Goal: Task Accomplishment & Management: Manage account settings

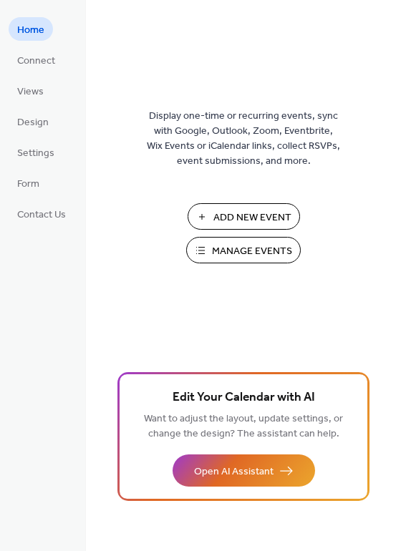
click at [232, 253] on span "Manage Events" at bounding box center [252, 251] width 80 height 15
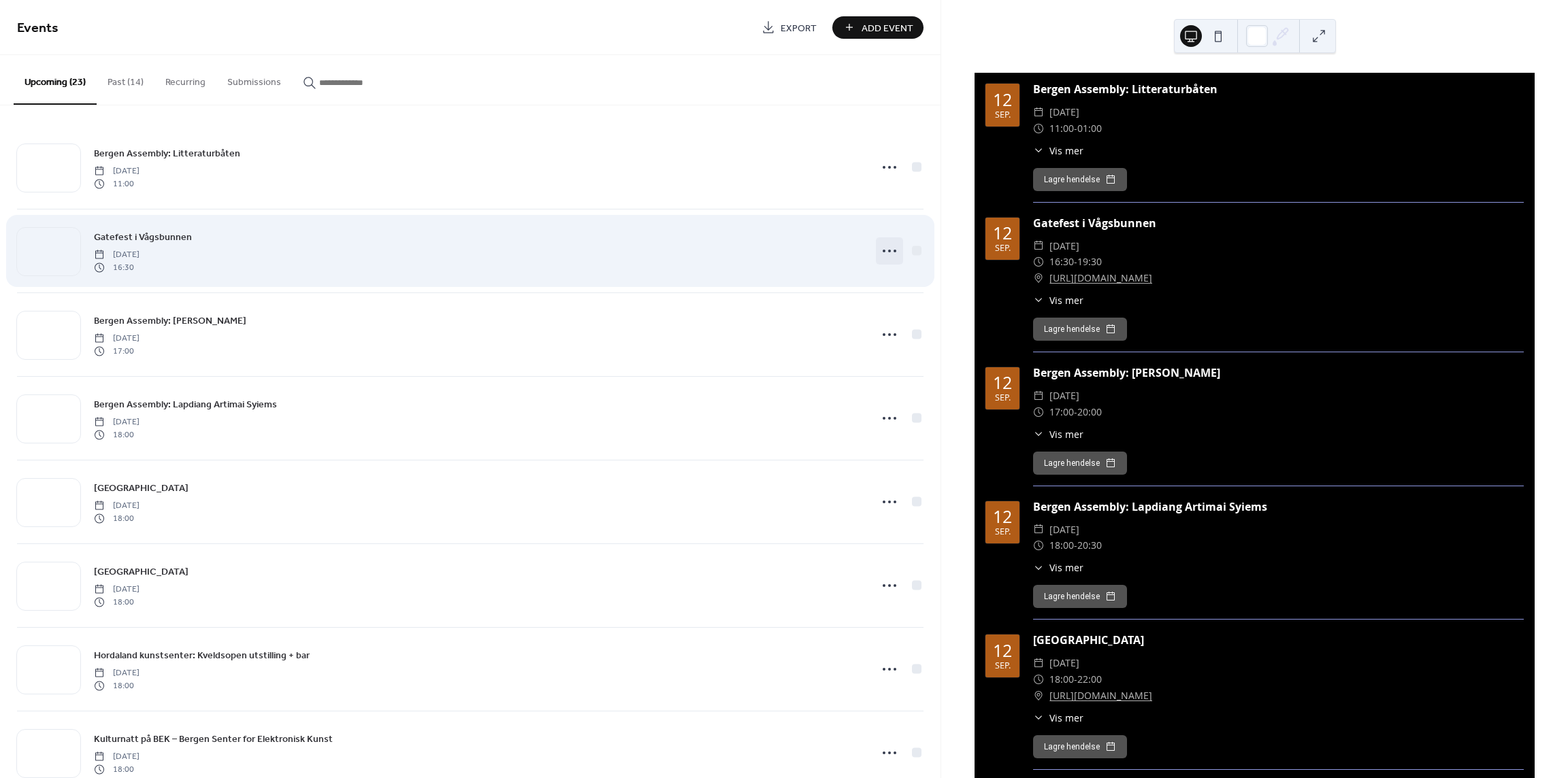
click at [883, 249] on icon at bounding box center [889, 251] width 22 height 22
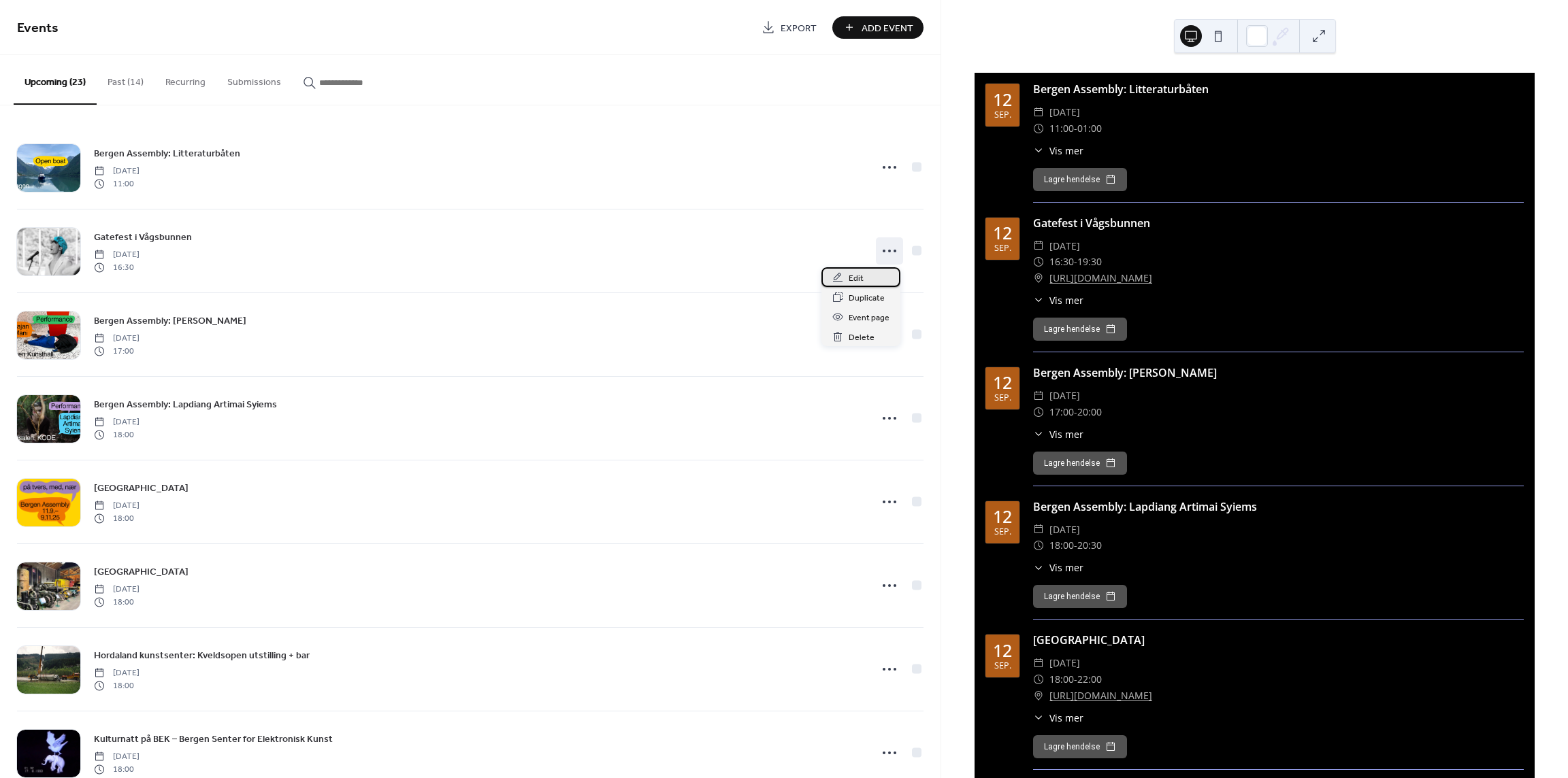
click at [870, 276] on div "Edit" at bounding box center [860, 276] width 79 height 20
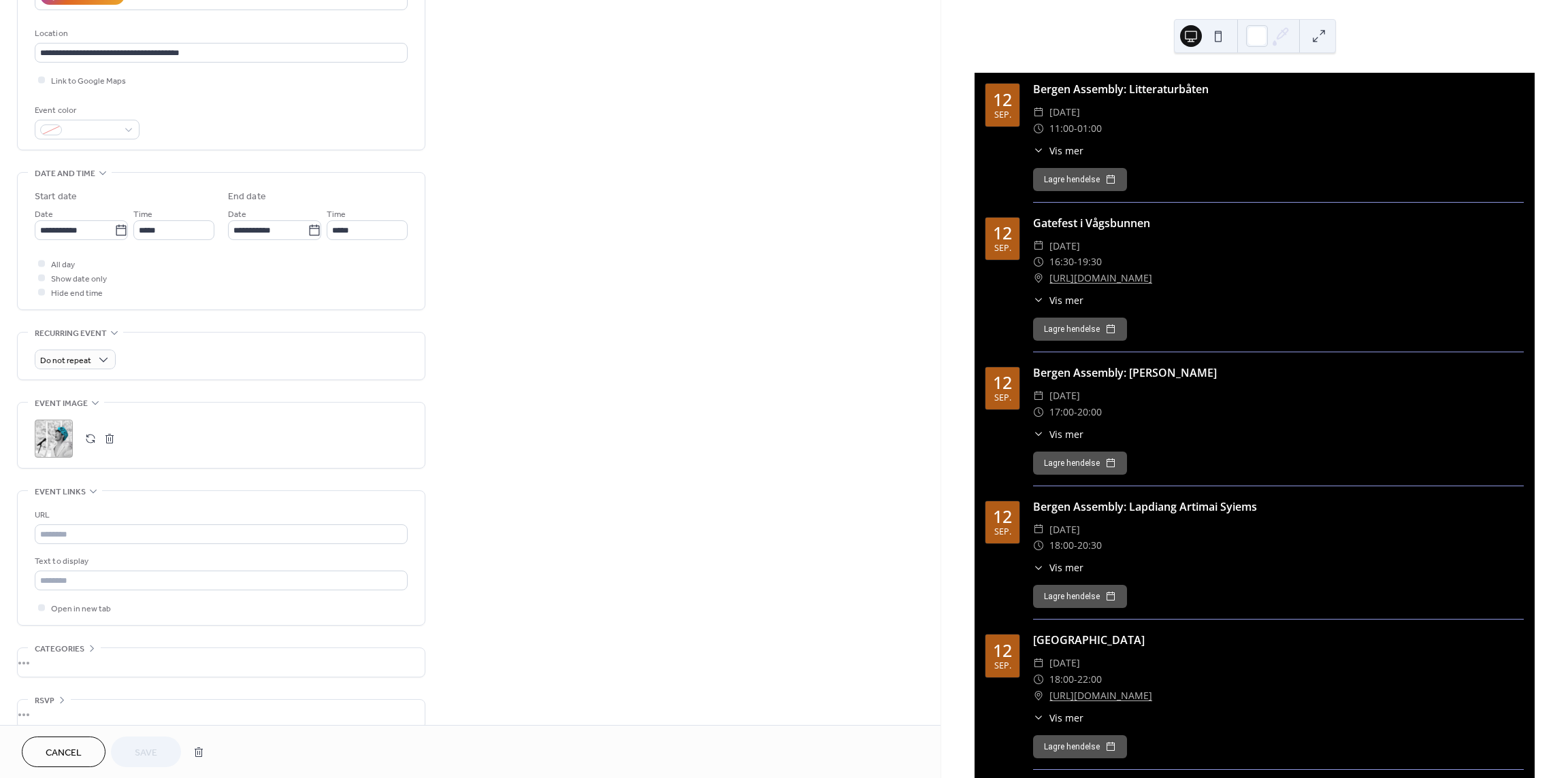
scroll to position [289, 0]
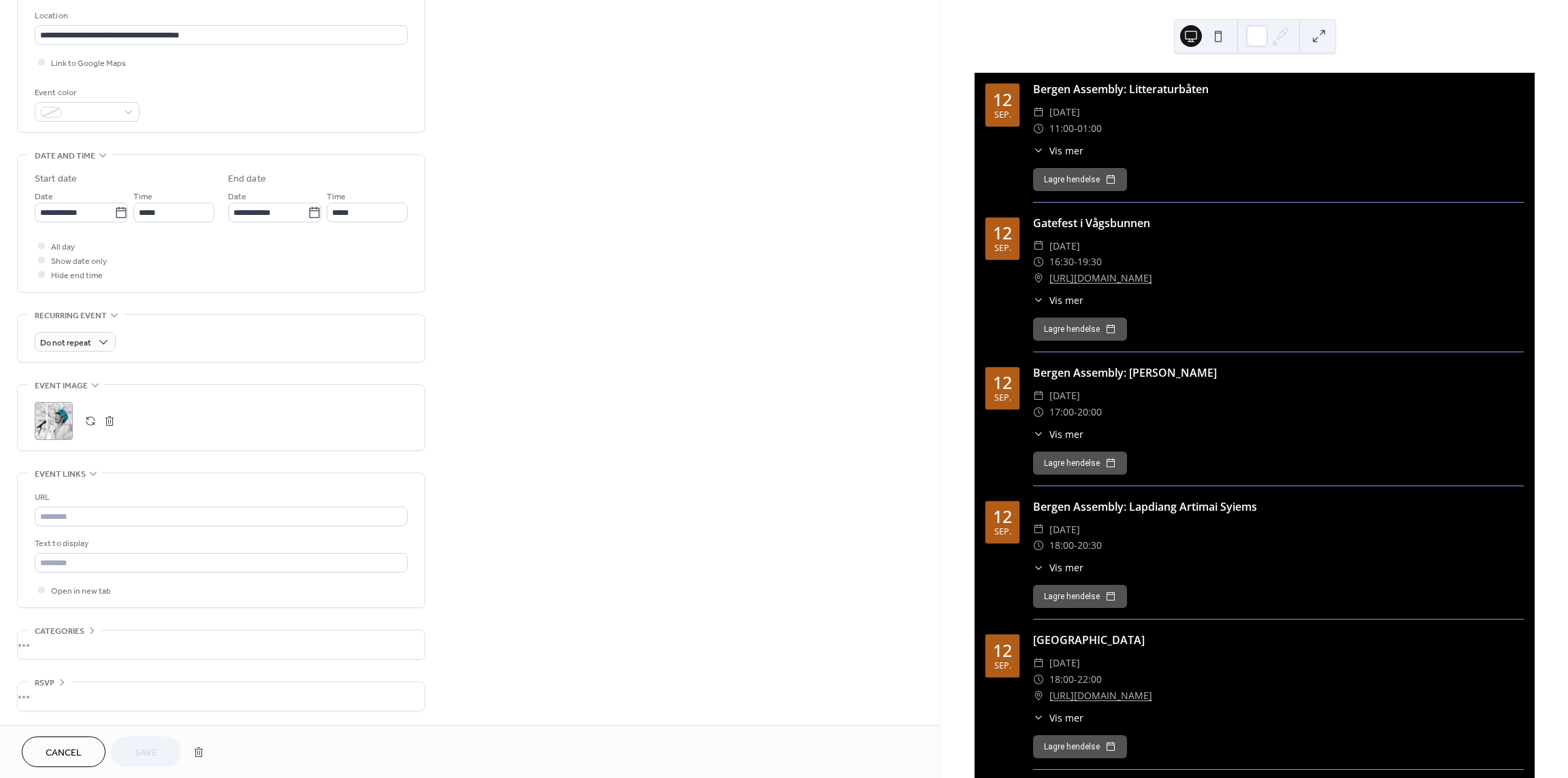
click at [110, 418] on button "button" at bounding box center [109, 421] width 19 height 19
click at [90, 423] on button "button" at bounding box center [90, 421] width 19 height 19
click at [151, 747] on span "Save" at bounding box center [146, 753] width 23 height 14
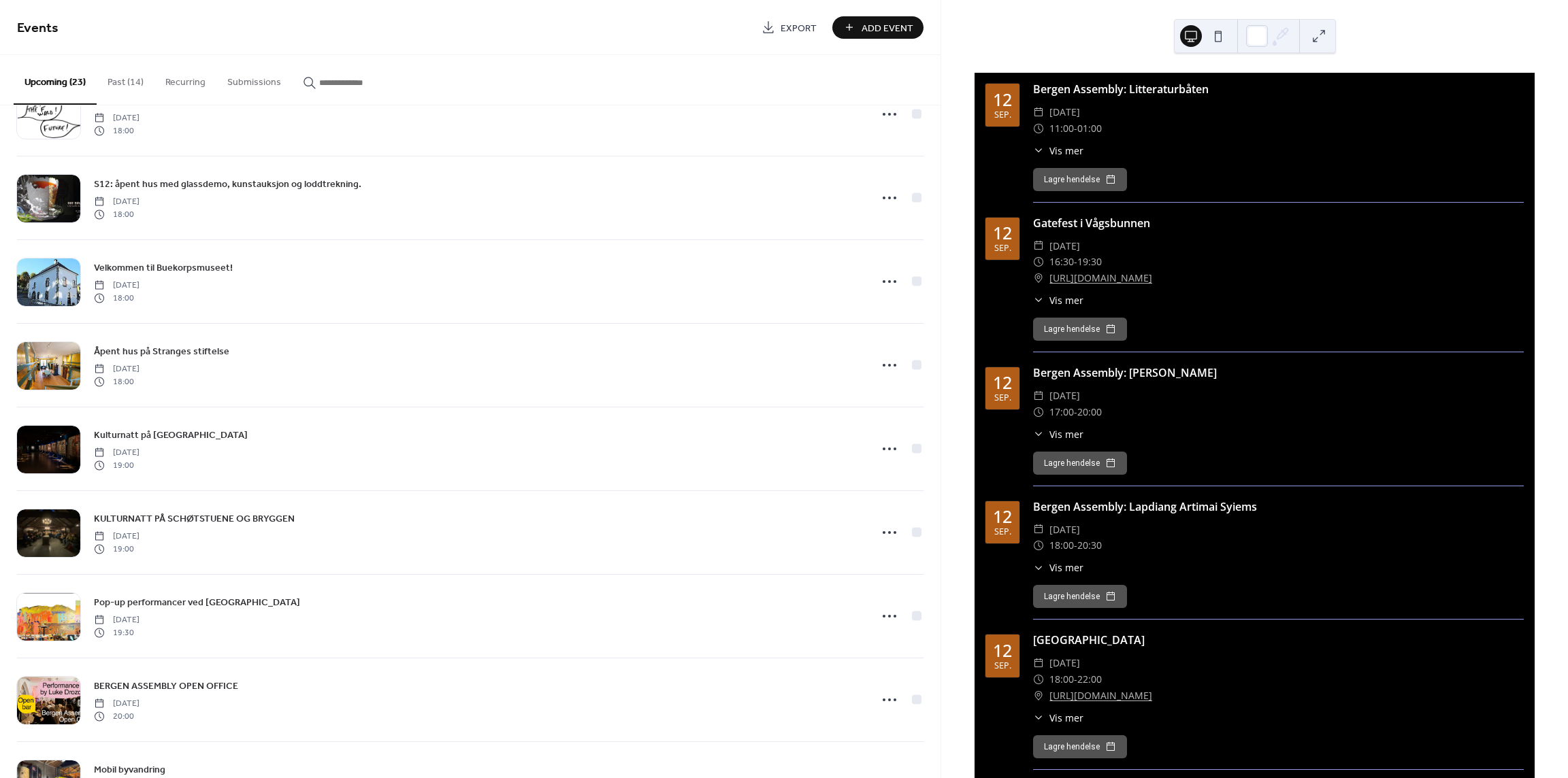
scroll to position [1292, 0]
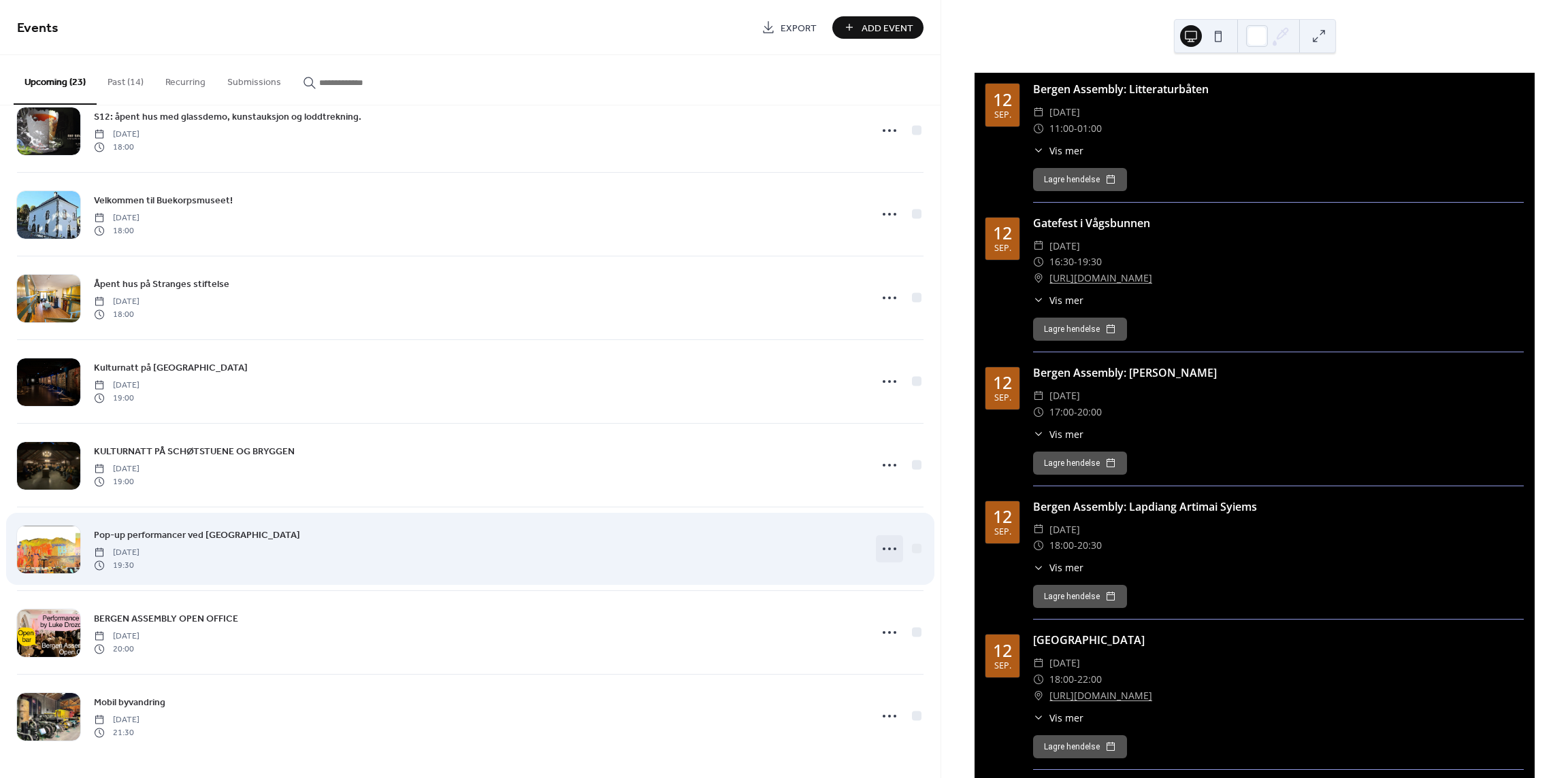
click at [884, 550] on icon at bounding box center [889, 548] width 22 height 22
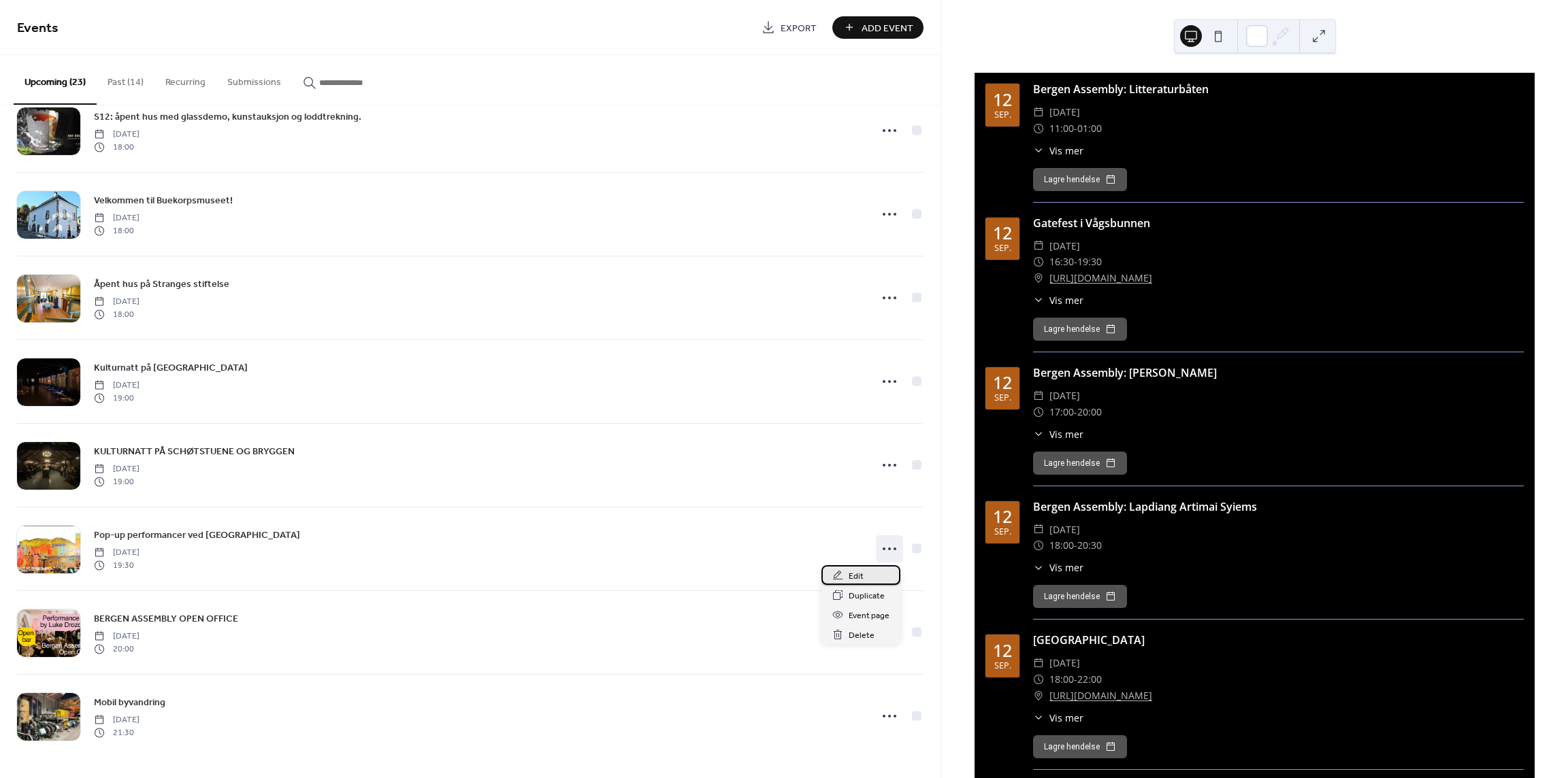
click at [856, 572] on span "Edit" at bounding box center [856, 576] width 15 height 14
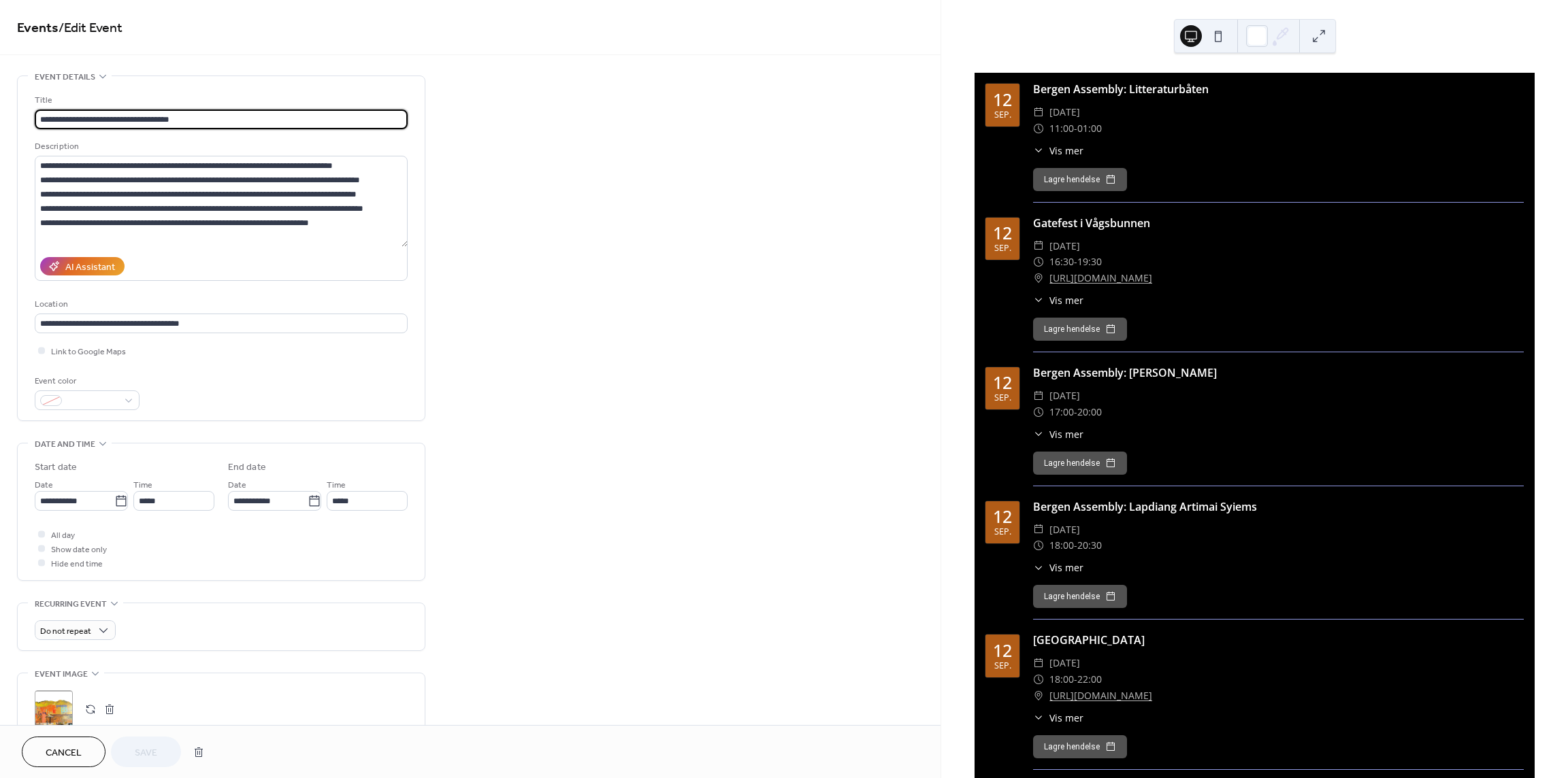
click at [107, 711] on button "button" at bounding box center [109, 710] width 19 height 19
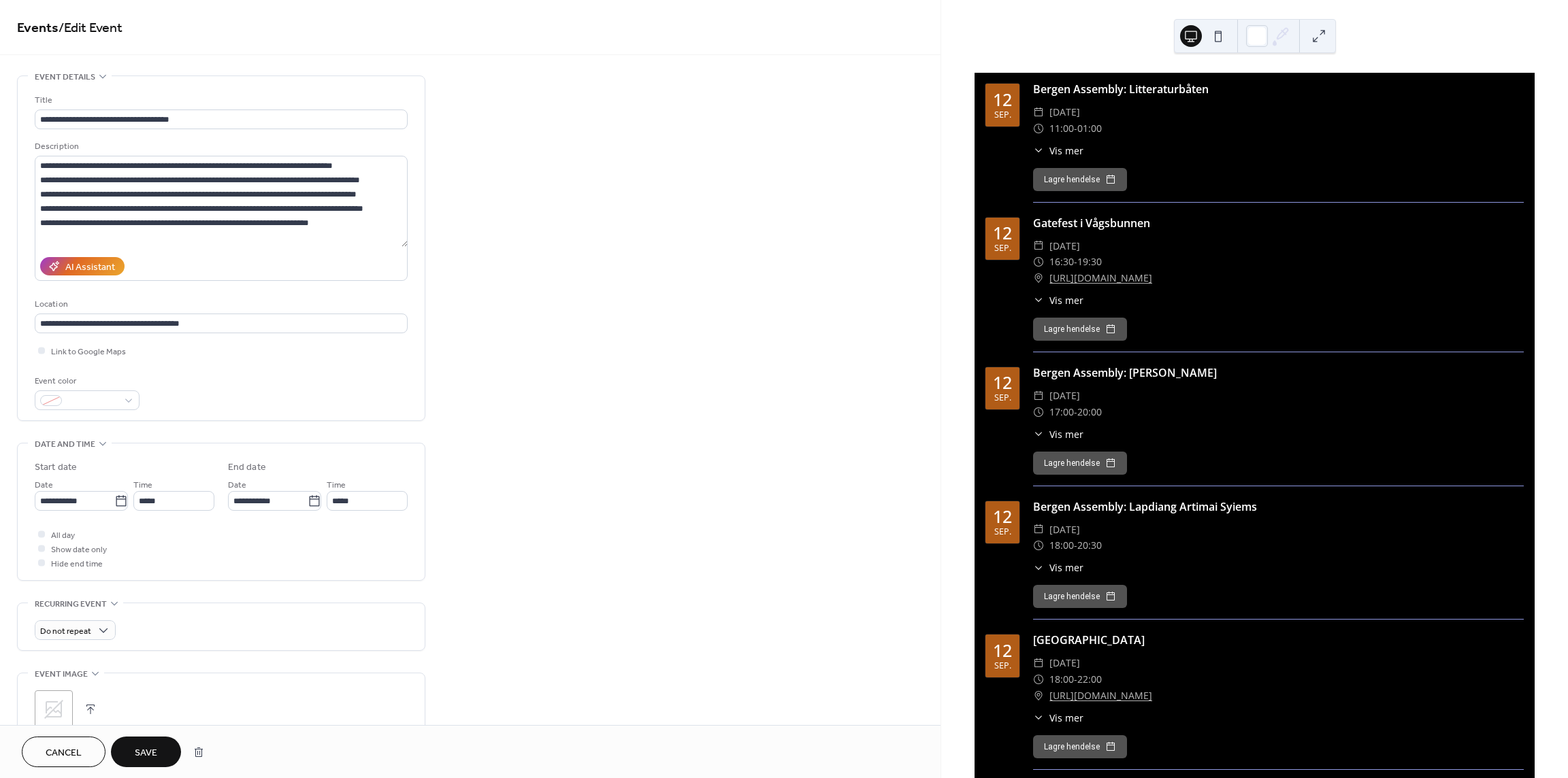
click at [92, 708] on button "button" at bounding box center [90, 710] width 19 height 19
click at [146, 747] on span "Save" at bounding box center [146, 753] width 23 height 14
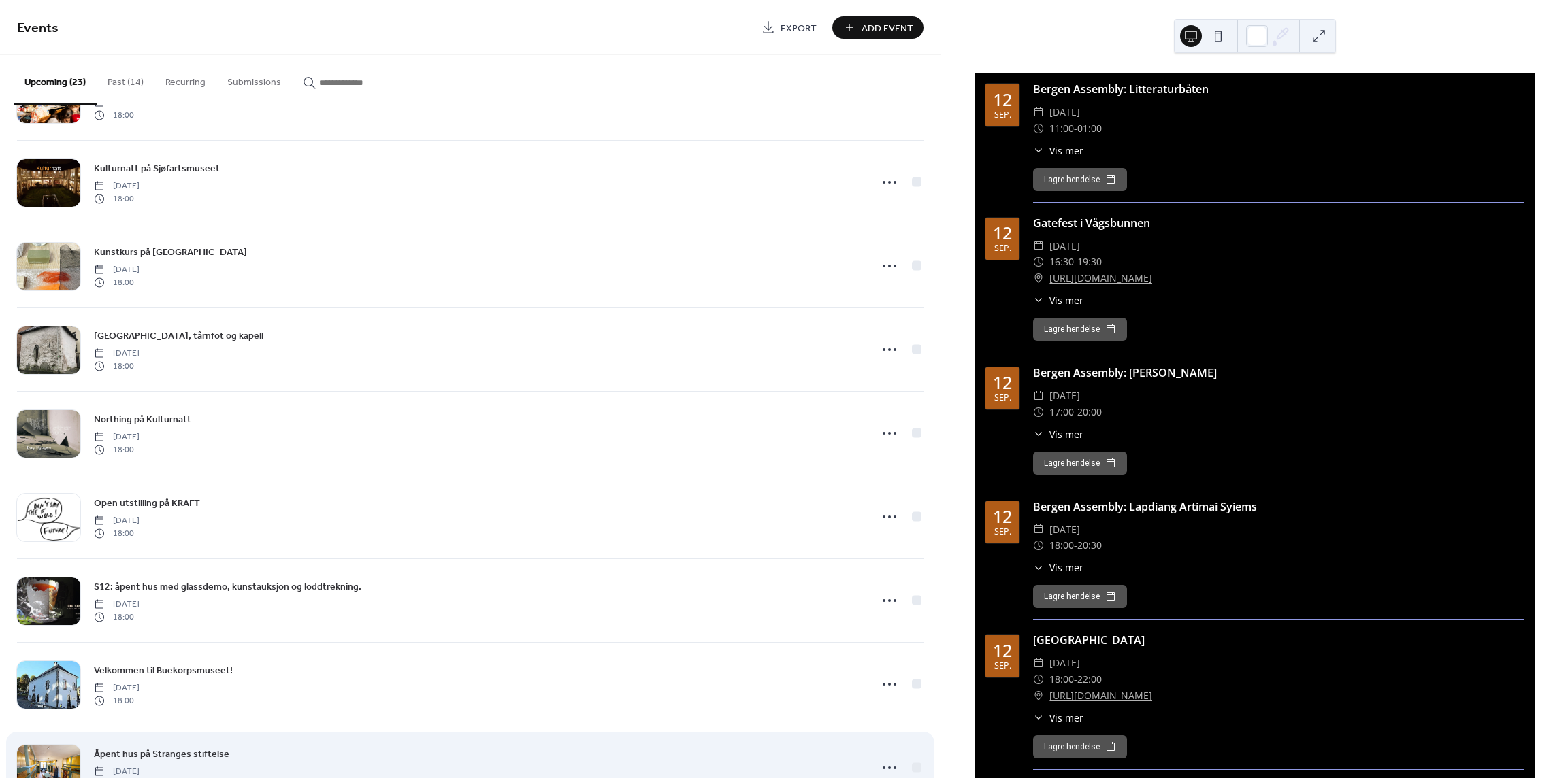
scroll to position [1292, 0]
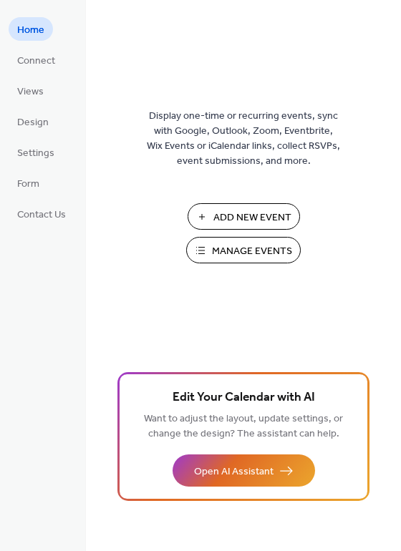
click at [226, 251] on span "Manage Events" at bounding box center [252, 251] width 80 height 15
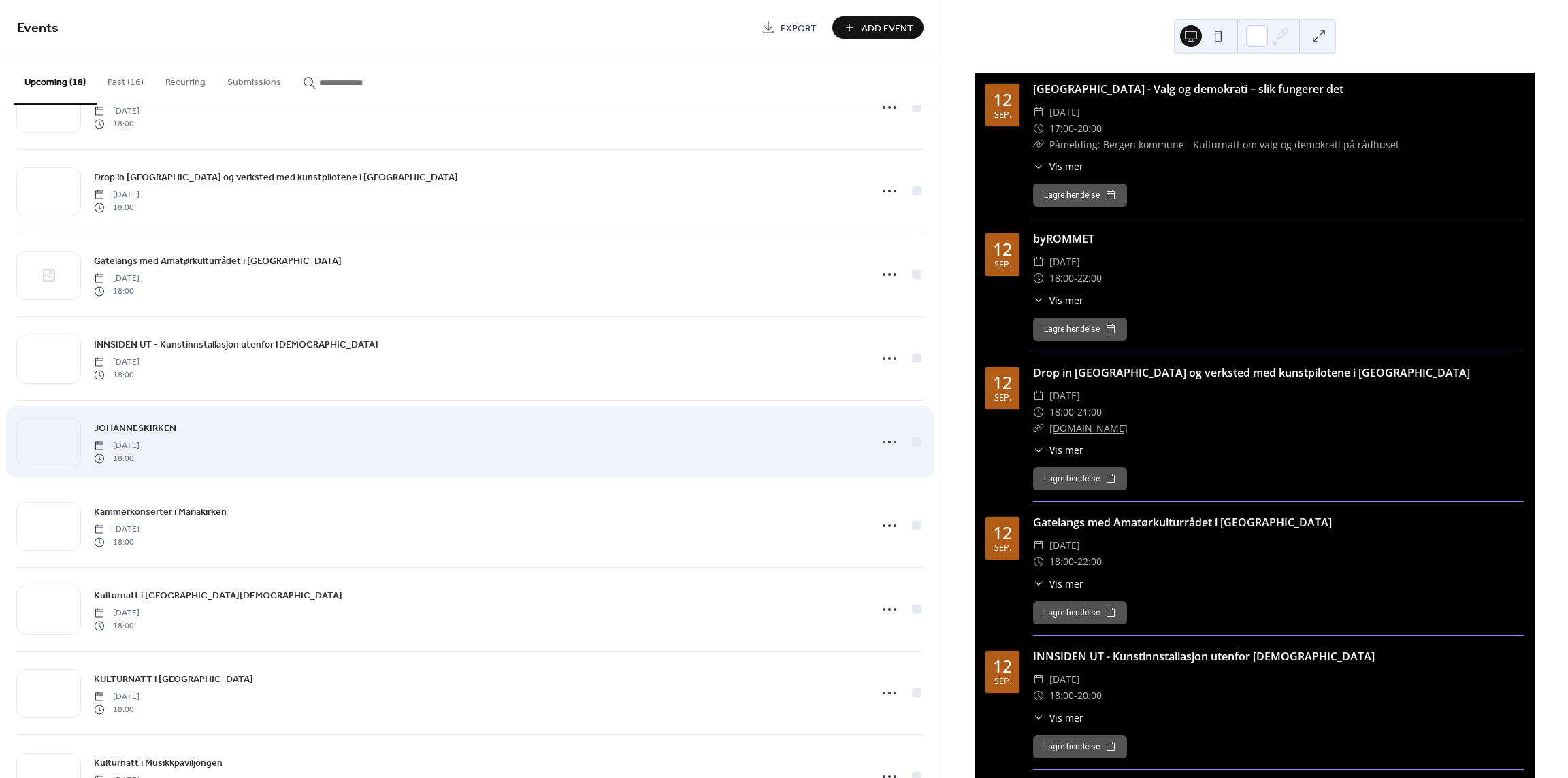
scroll to position [204, 0]
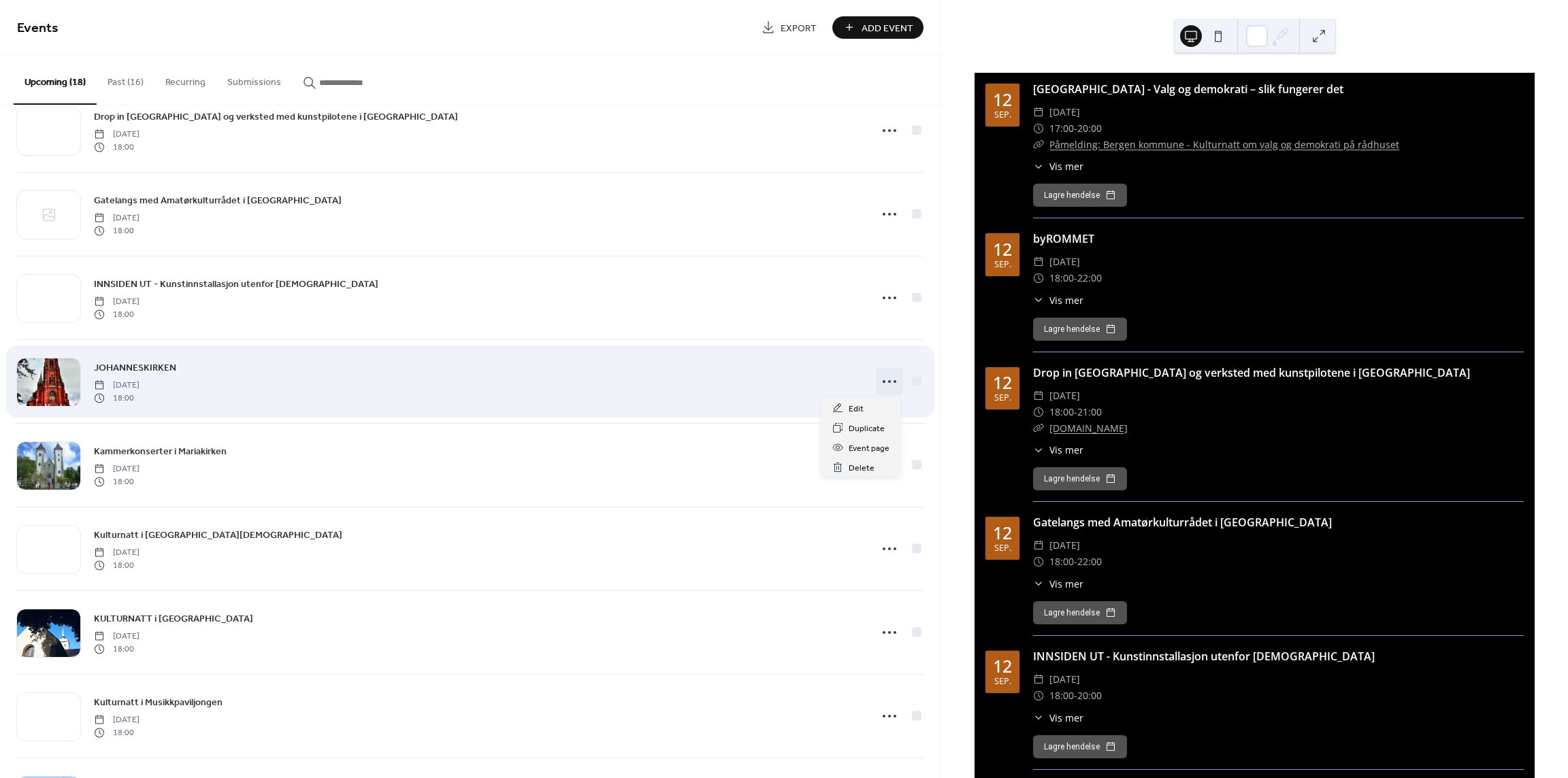
click at [878, 380] on icon at bounding box center [889, 381] width 22 height 22
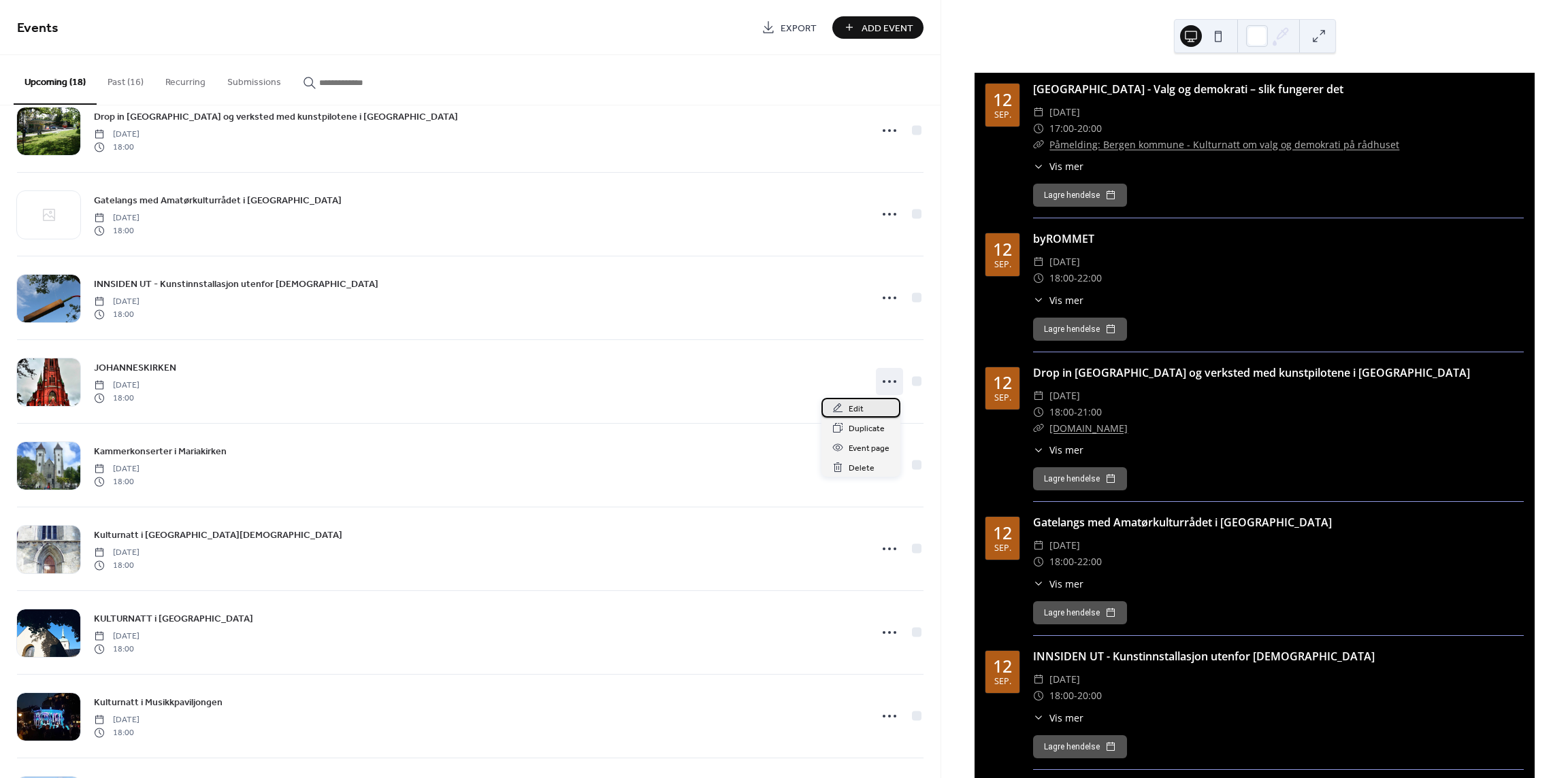
click at [867, 406] on div "Edit" at bounding box center [860, 408] width 79 height 20
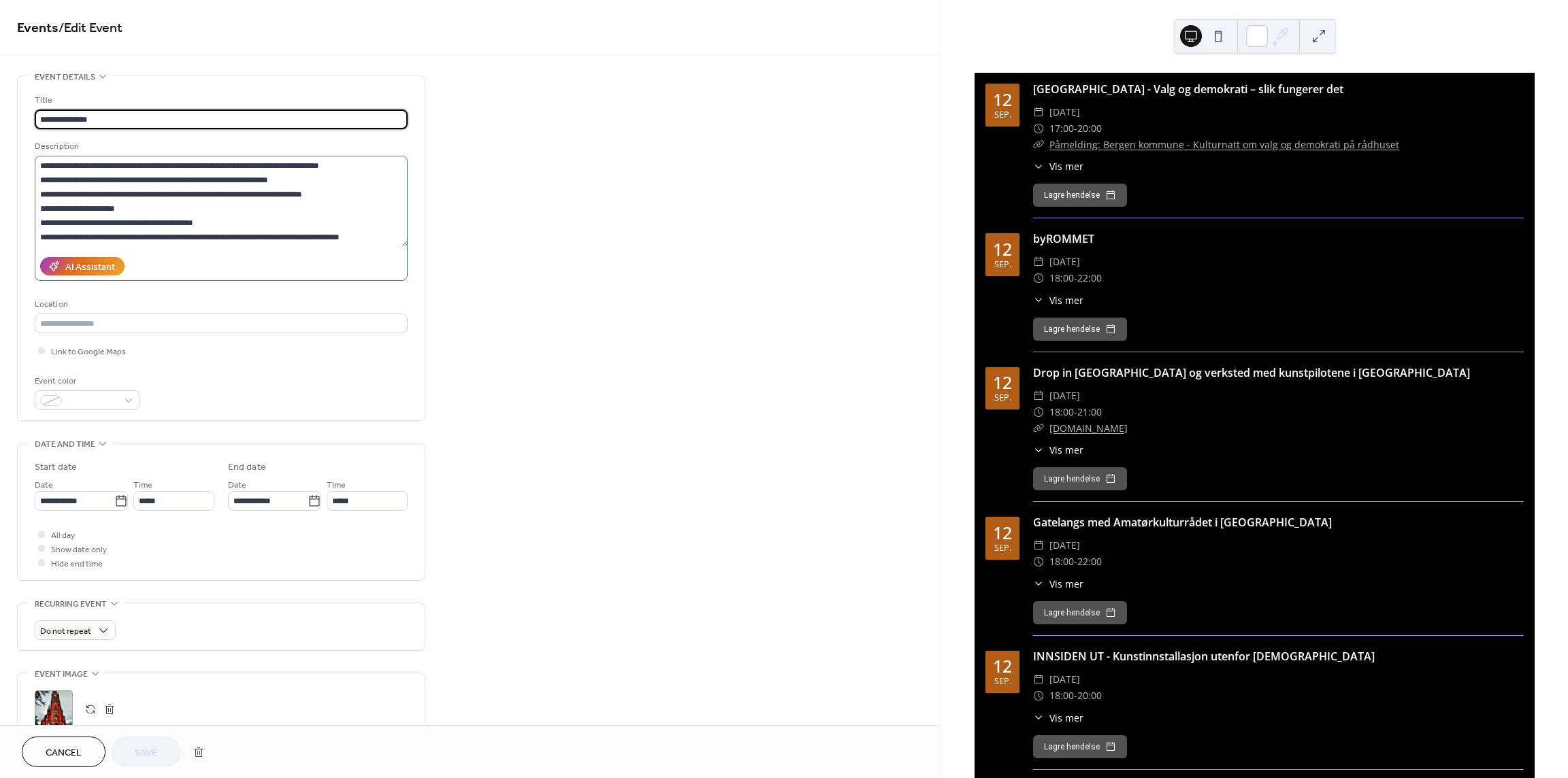
scroll to position [146, 0]
click at [56, 179] on textarea at bounding box center [221, 201] width 373 height 91
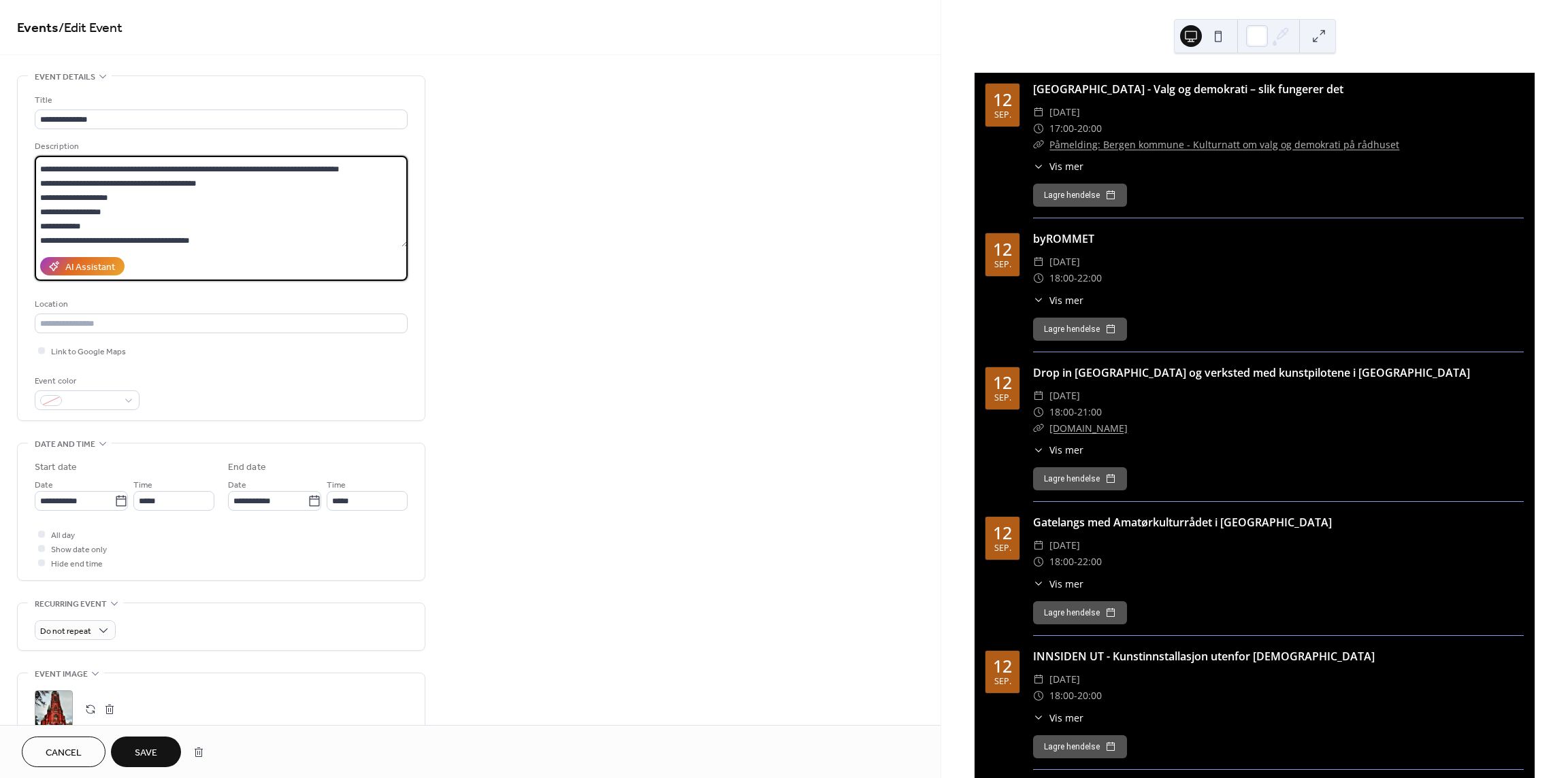
scroll to position [215, 0]
type textarea "**********"
click at [155, 742] on button "Save" at bounding box center [146, 751] width 70 height 30
